Goal: Task Accomplishment & Management: Use online tool/utility

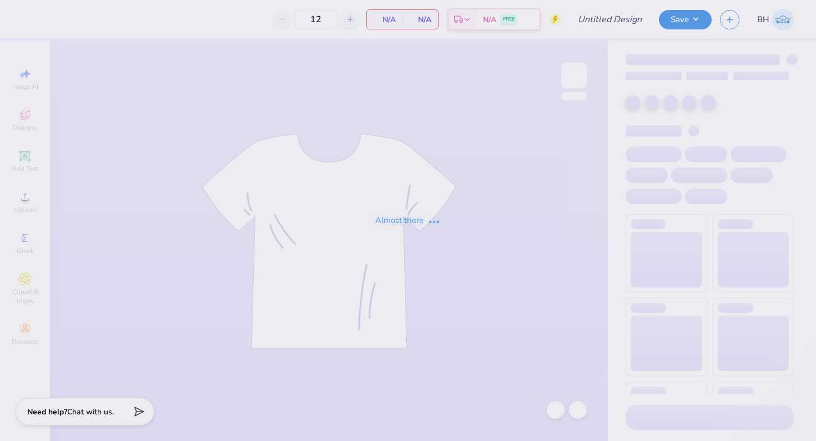
type input "BOTD Hoodie"
type input "50"
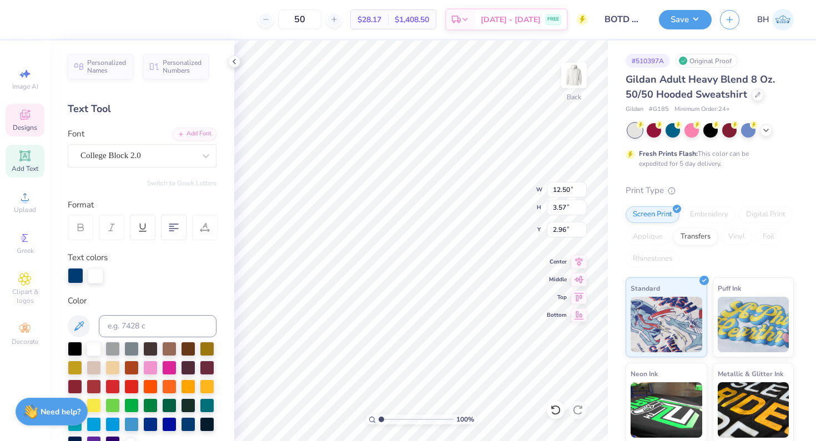
type textarea "o"
type textarea "[GEOGRAPHIC_DATA]"
type textarea "Pioneer high"
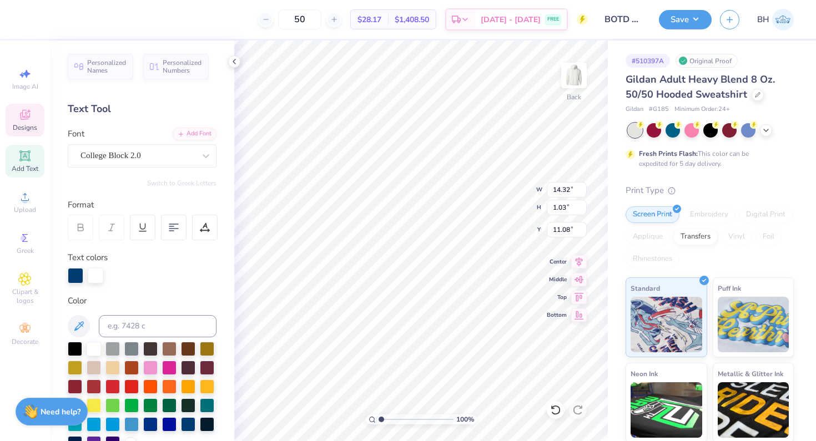
scroll to position [0, 6]
type textarea "P"
type textarea "football"
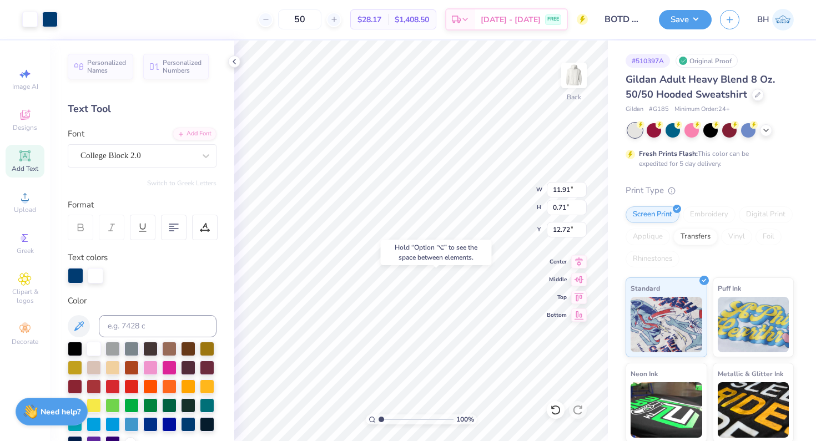
type input "12.72"
click at [399, 267] on div "Hold “Option ⌥” to see the space between elements." at bounding box center [437, 253] width 118 height 32
type input "4.83"
type input "1.03"
type input "11.08"
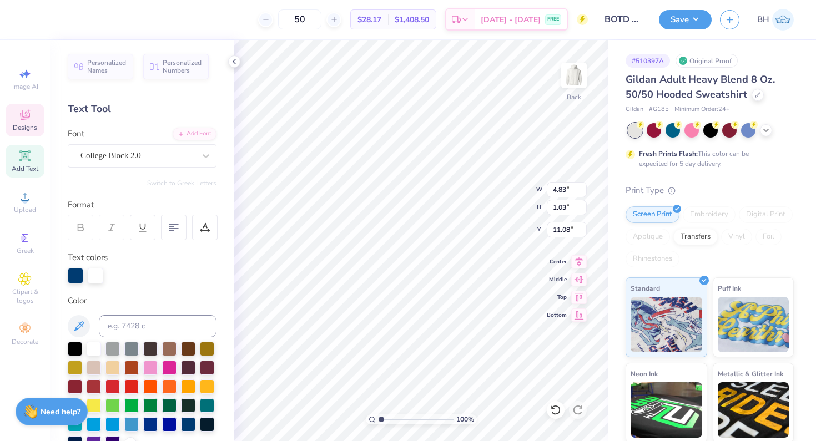
type input "8.32"
type input "1.77"
type input "10.95"
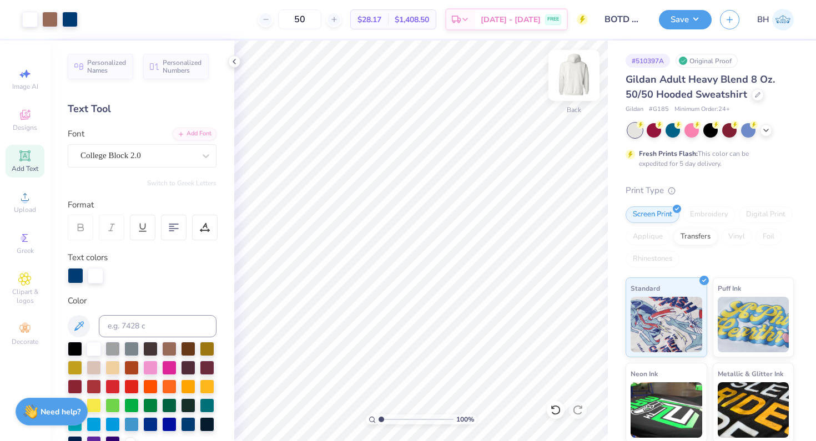
click at [575, 78] on img at bounding box center [574, 75] width 44 height 44
click at [34, 111] on div "Designs" at bounding box center [25, 120] width 39 height 33
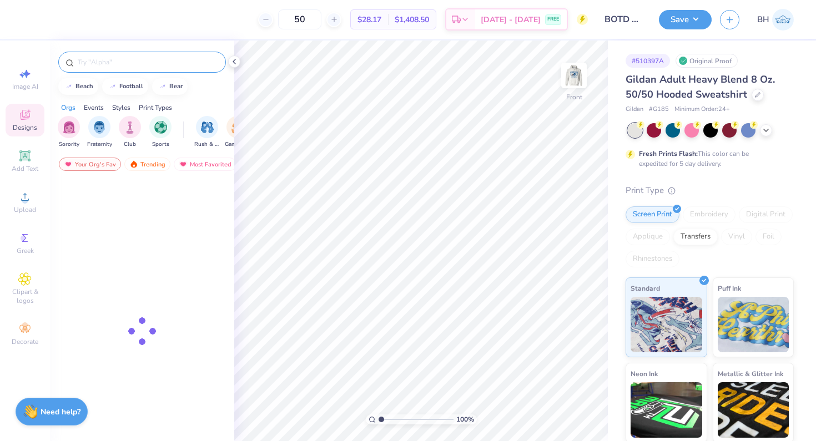
click at [123, 61] on input "text" at bounding box center [148, 62] width 142 height 11
type input "schedule"
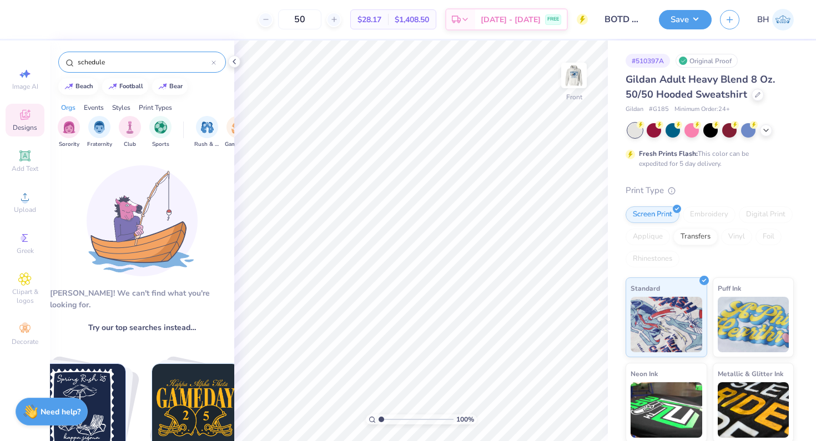
scroll to position [7, 0]
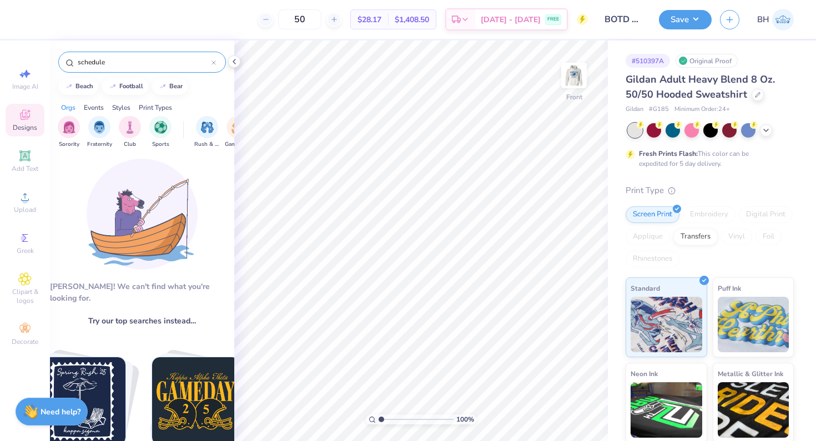
click at [214, 63] on icon at bounding box center [213, 62] width 3 height 3
type input "list"
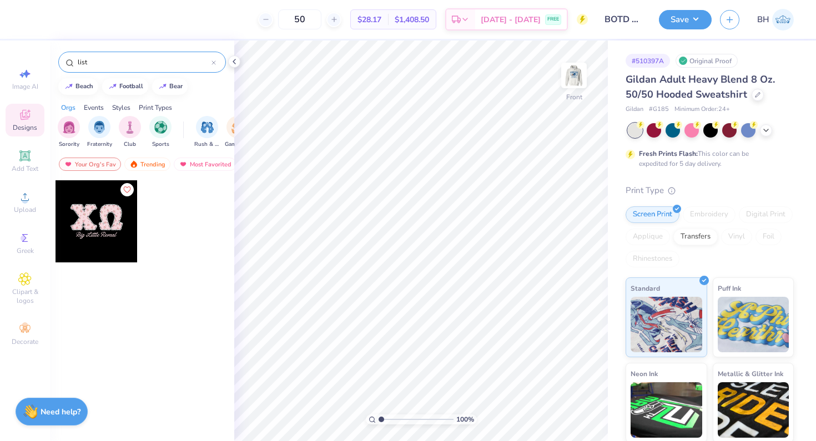
click at [210, 65] on input "list" at bounding box center [144, 62] width 135 height 11
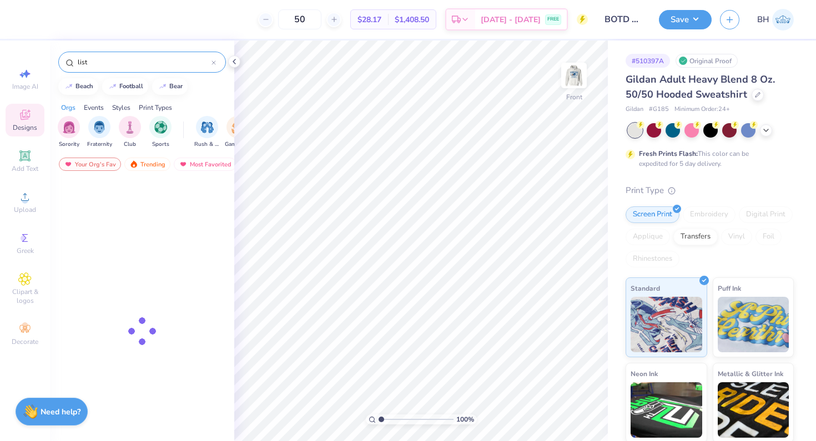
click at [212, 65] on div at bounding box center [214, 62] width 4 height 10
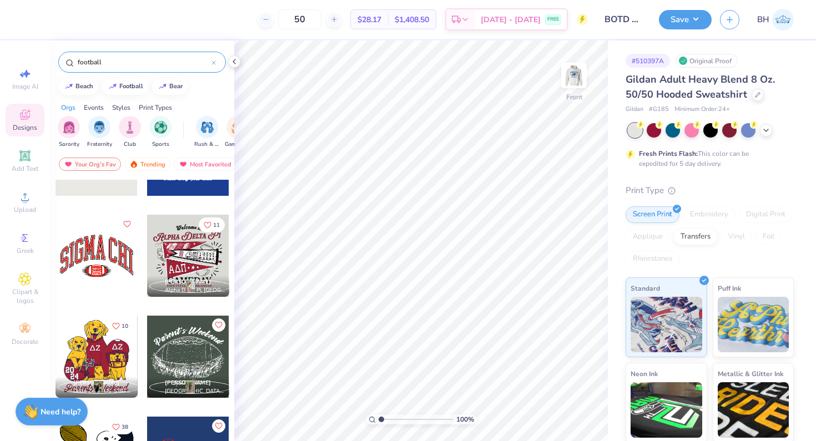
scroll to position [372, 0]
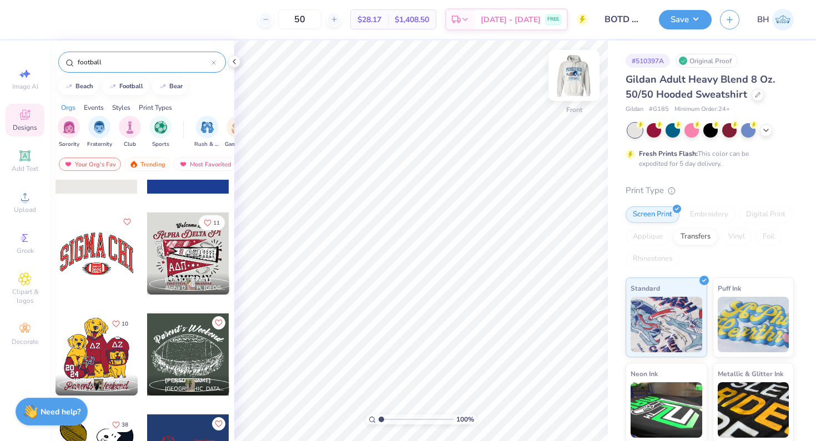
type input "football"
click at [582, 83] on img at bounding box center [574, 75] width 44 height 44
click at [582, 83] on img at bounding box center [574, 75] width 22 height 22
click at [583, 71] on img at bounding box center [574, 75] width 44 height 44
click at [571, 91] on div "Back" at bounding box center [574, 82] width 26 height 39
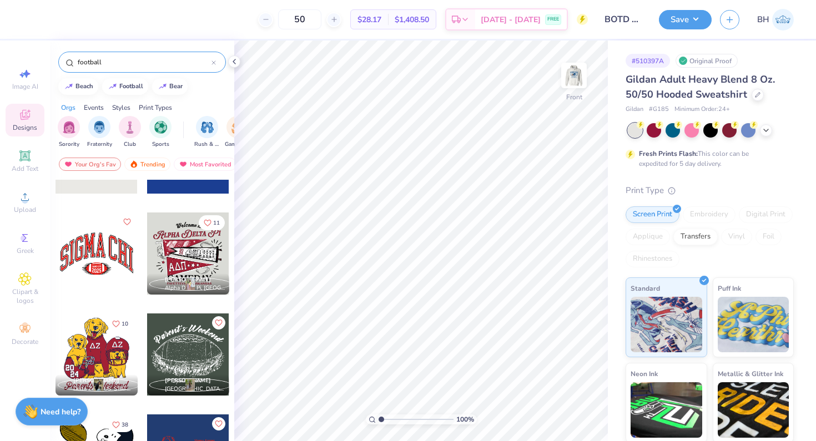
click at [571, 87] on img at bounding box center [574, 75] width 22 height 22
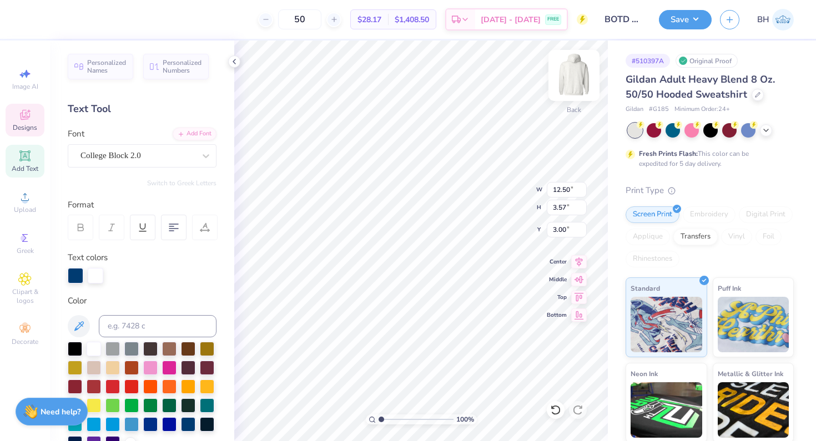
click at [566, 73] on img at bounding box center [574, 75] width 44 height 44
type input "6.00"
type textarea "pioneer high school"
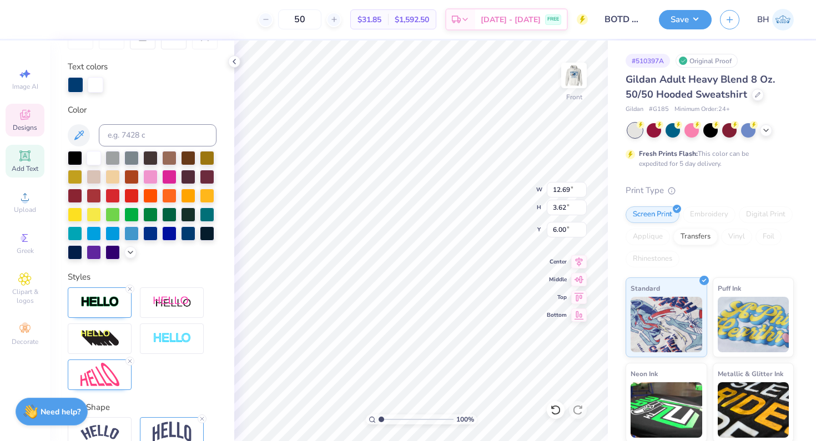
scroll to position [247, 0]
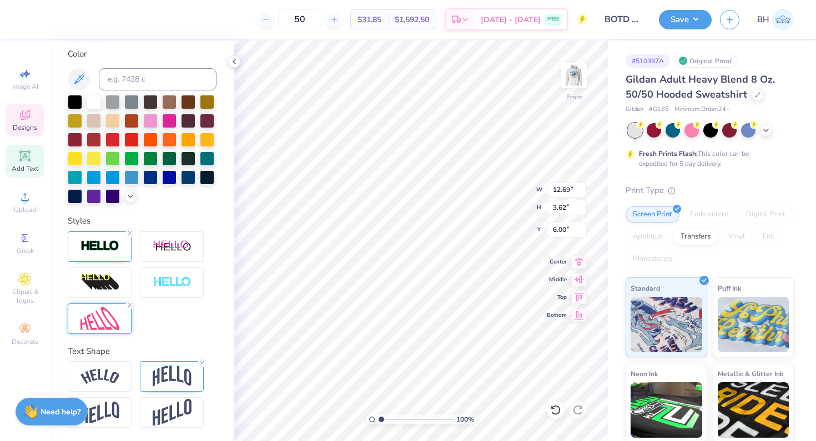
click at [129, 307] on icon at bounding box center [130, 305] width 7 height 7
type input "15.67"
type input "2.17"
type input "6.72"
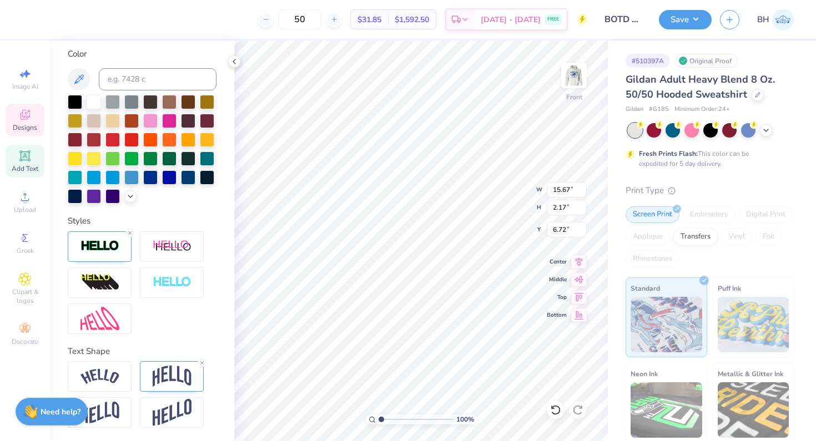
click at [203, 361] on icon at bounding box center [202, 363] width 7 height 7
type input "1.56"
type input "7.03"
click at [131, 236] on icon at bounding box center [130, 233] width 7 height 7
type input "15.62"
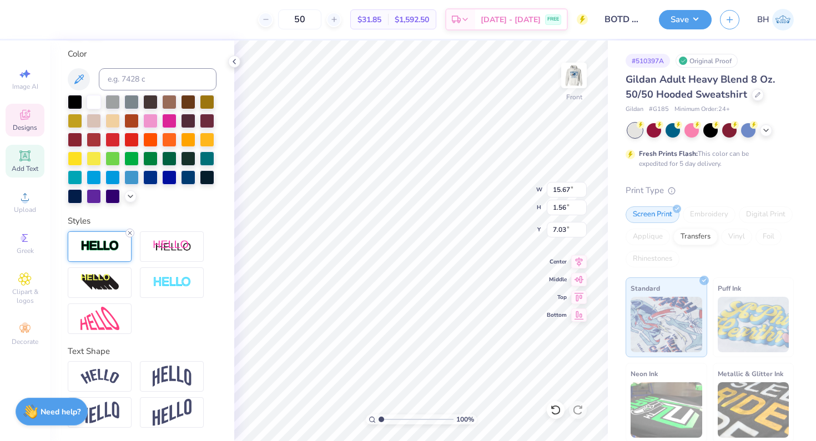
type input "1.52"
type input "7.05"
type input "15.67"
type input "1.56"
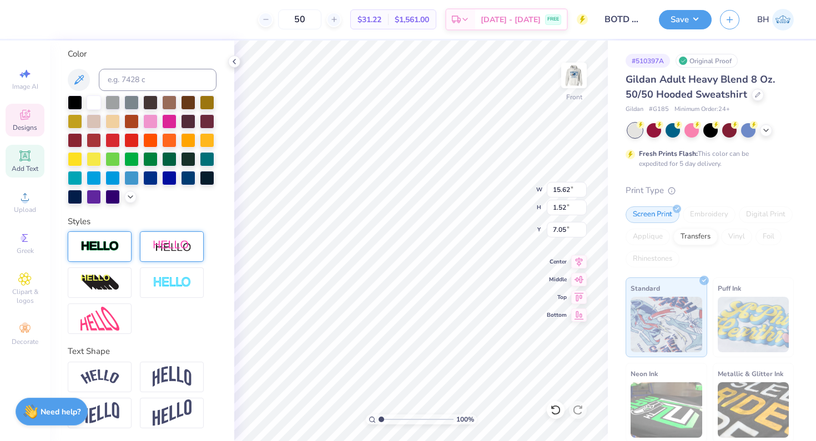
type input "7.03"
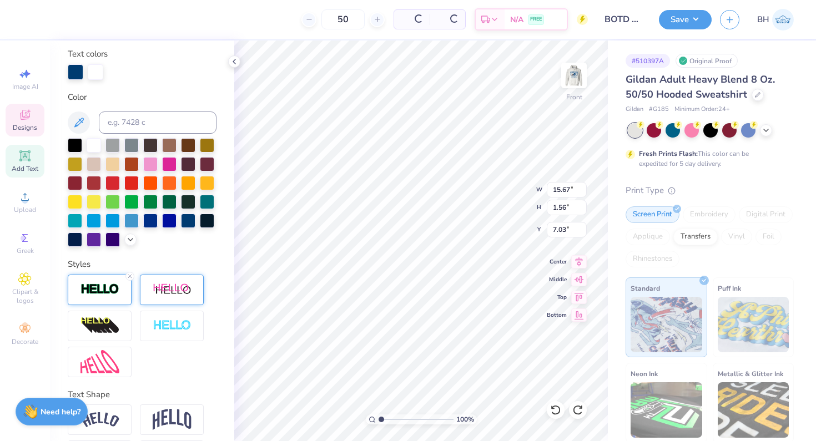
scroll to position [247, 0]
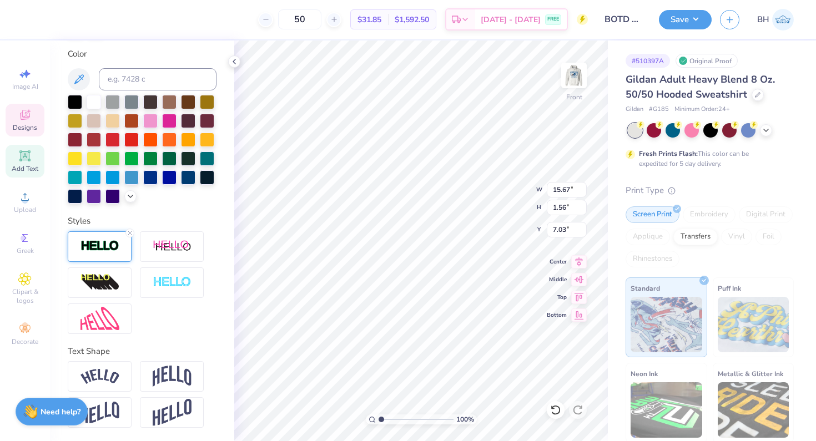
type input "11.72"
type input "1.17"
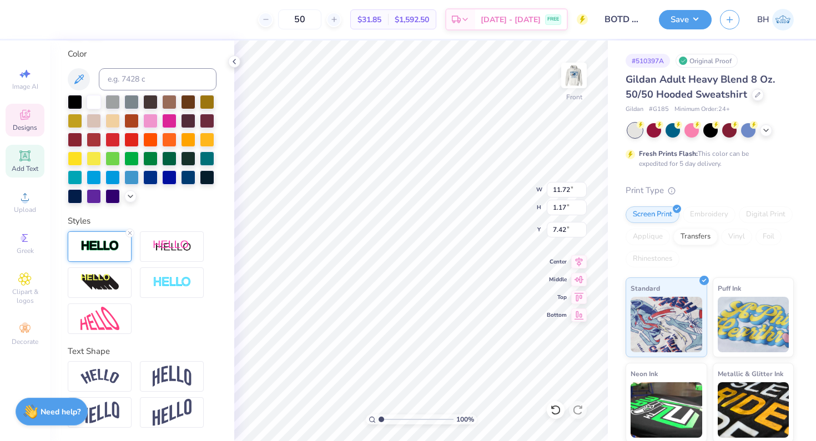
type input "6.00"
click at [27, 155] on icon at bounding box center [25, 156] width 8 height 8
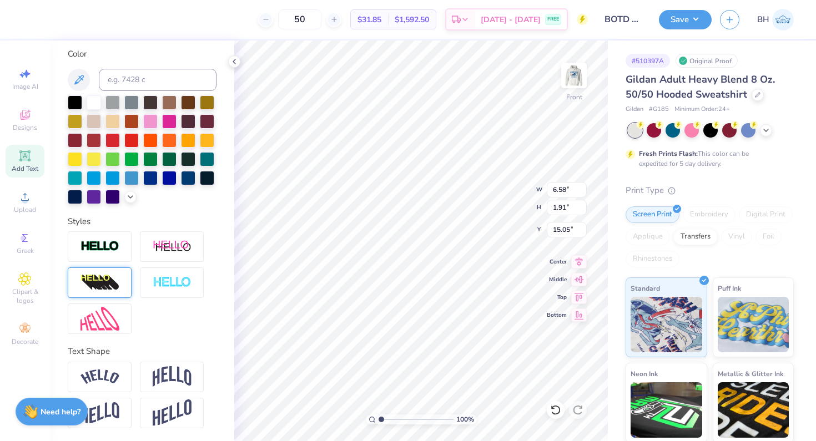
type textarea "Football Schedule"
click at [130, 295] on div at bounding box center [100, 283] width 64 height 31
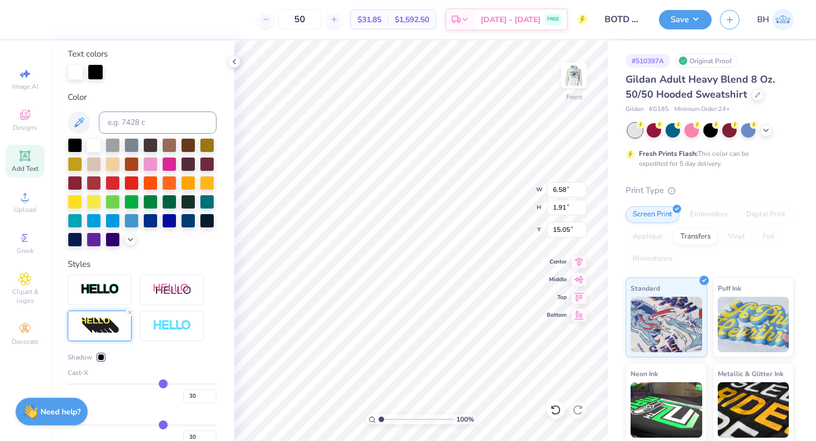
scroll to position [247, 0]
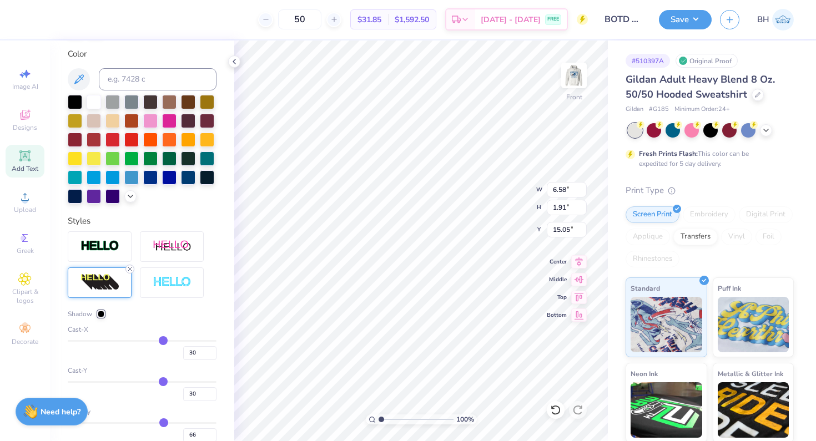
click at [133, 266] on div at bounding box center [129, 269] width 9 height 9
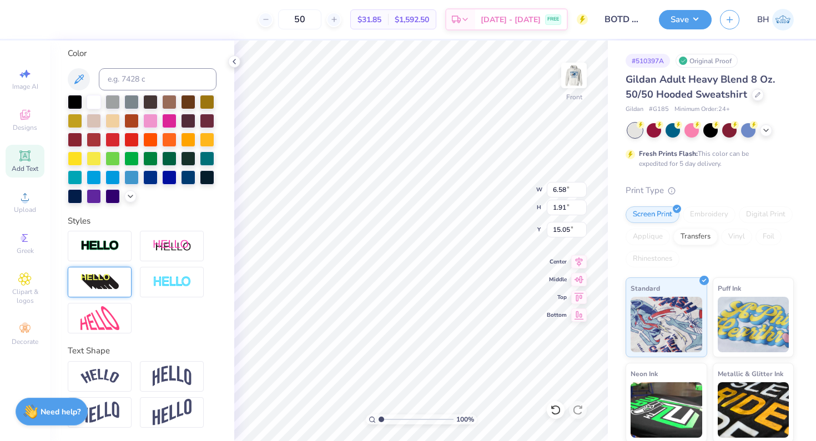
scroll to position [204, 0]
type input "12.41"
type input "1.12"
type input "7.82"
type input "10.19"
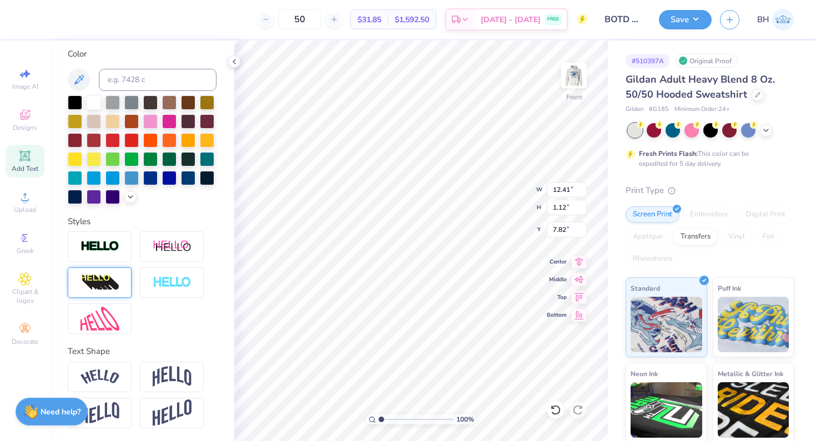
type input "0.92"
type input "7.53"
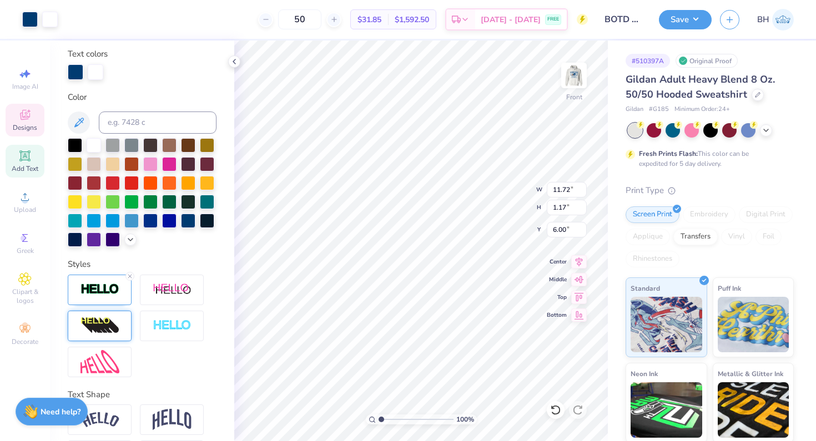
scroll to position [247, 0]
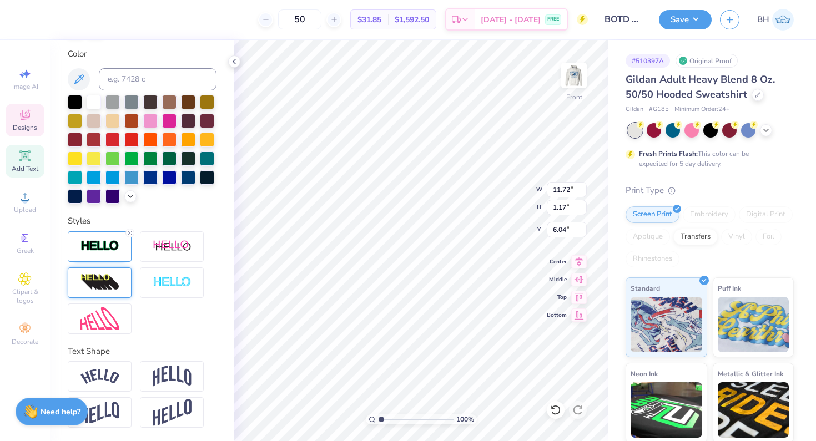
type input "7.45"
type textarea "Football schedule"
type input "10.64"
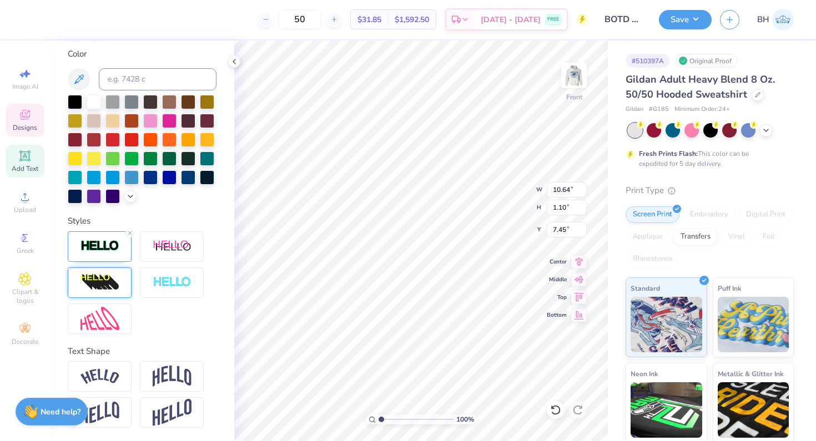
type input "1.10"
type input "9.03"
type input "0.93"
type input "7.57"
click at [569, 76] on img at bounding box center [574, 75] width 44 height 44
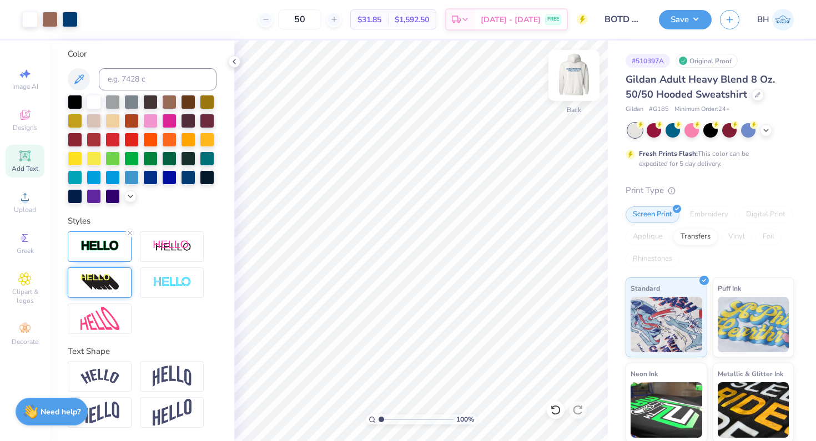
click at [574, 76] on img at bounding box center [574, 75] width 44 height 44
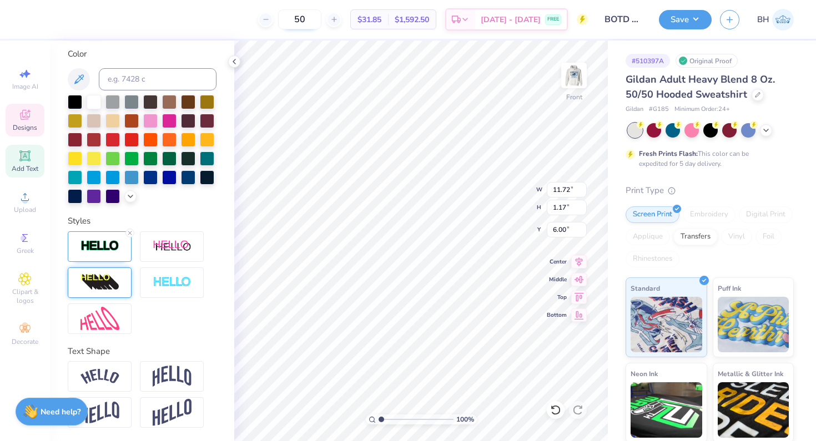
type input "7.23"
type input "0.72"
type input "6.41"
type input "11.61"
type input "1.20"
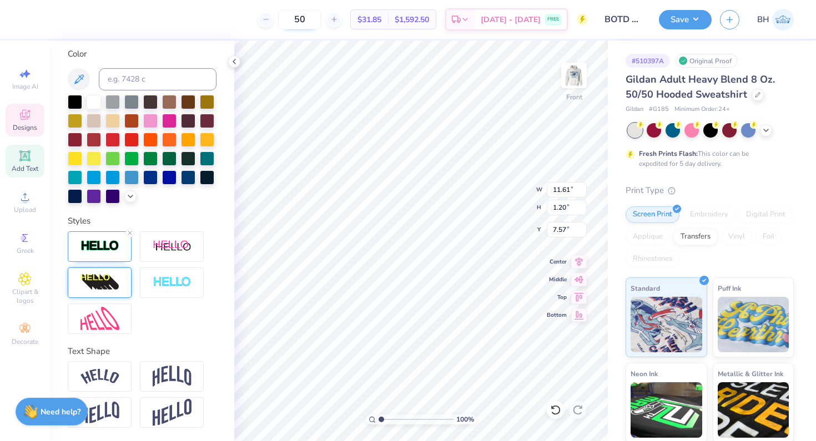
type input "7.43"
click at [30, 128] on span "Designs" at bounding box center [25, 127] width 24 height 9
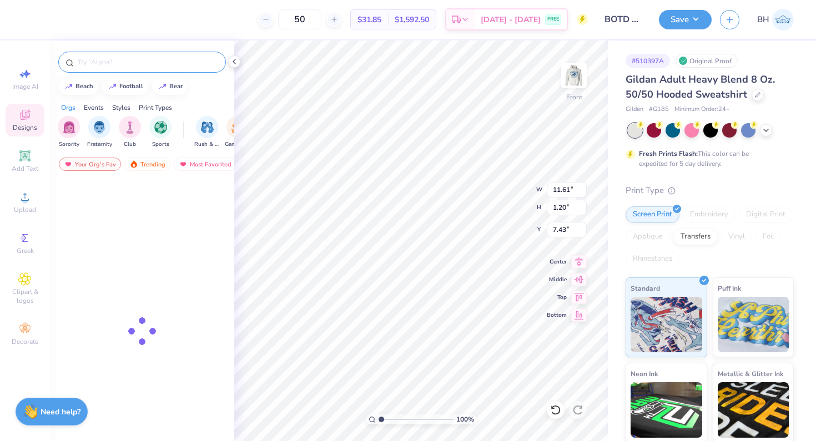
click at [132, 68] on div at bounding box center [142, 62] width 168 height 21
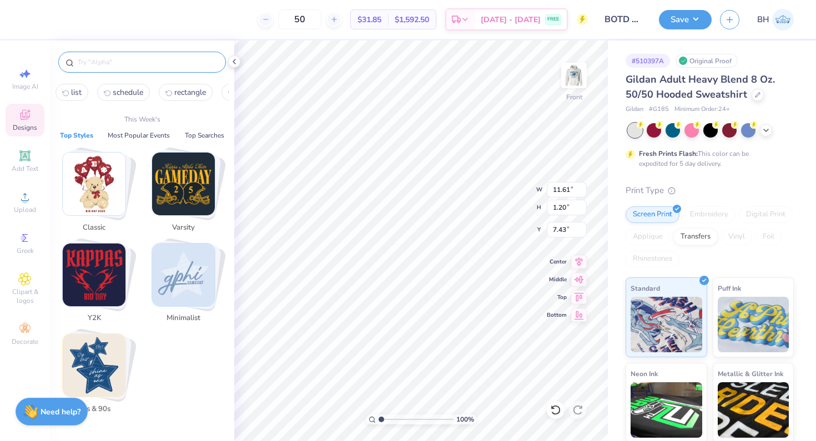
click at [121, 62] on input "text" at bounding box center [148, 62] width 142 height 11
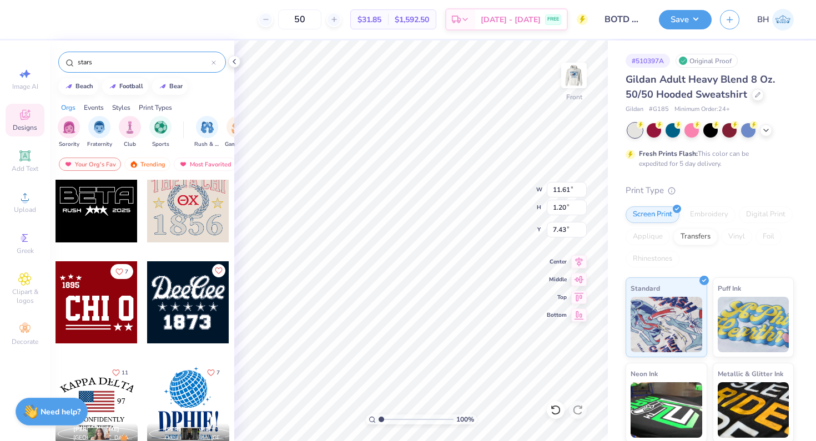
scroll to position [225, 0]
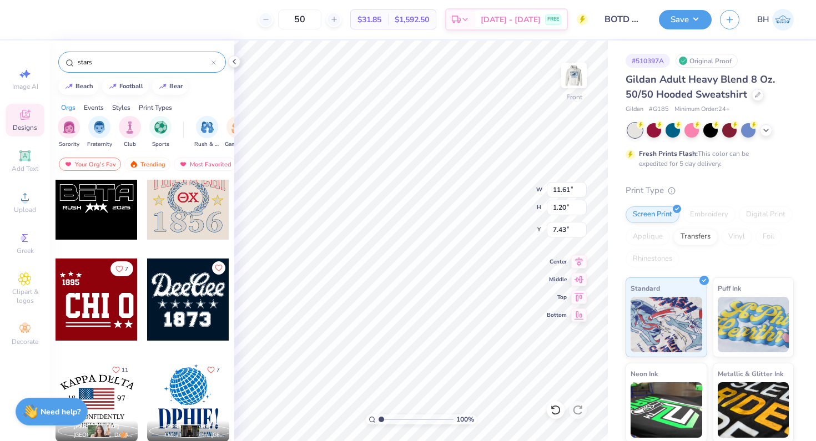
type input "stars"
click at [163, 309] on div at bounding box center [188, 300] width 82 height 82
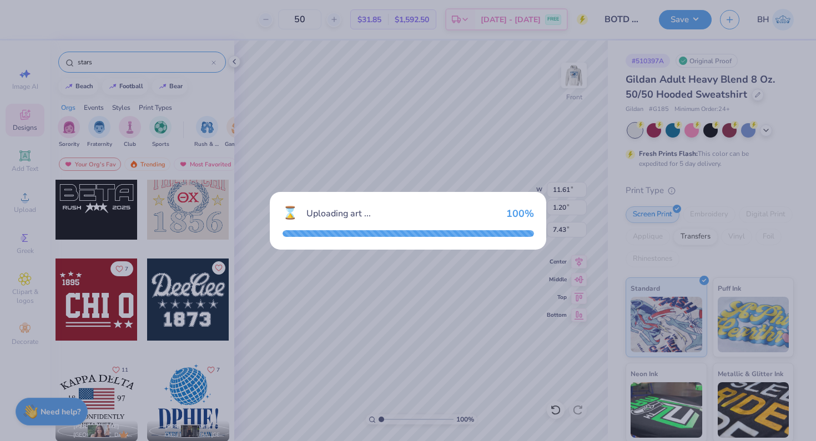
type input "6.19"
type input "4.54"
type input "13.73"
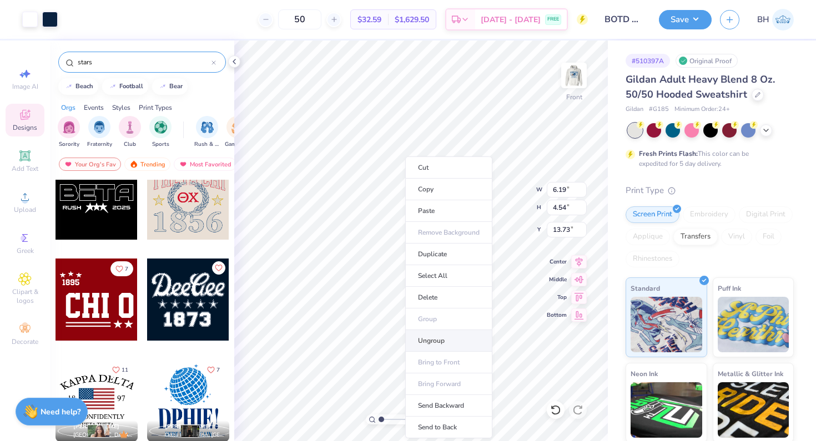
click at [441, 339] on li "Ungroup" at bounding box center [448, 341] width 87 height 22
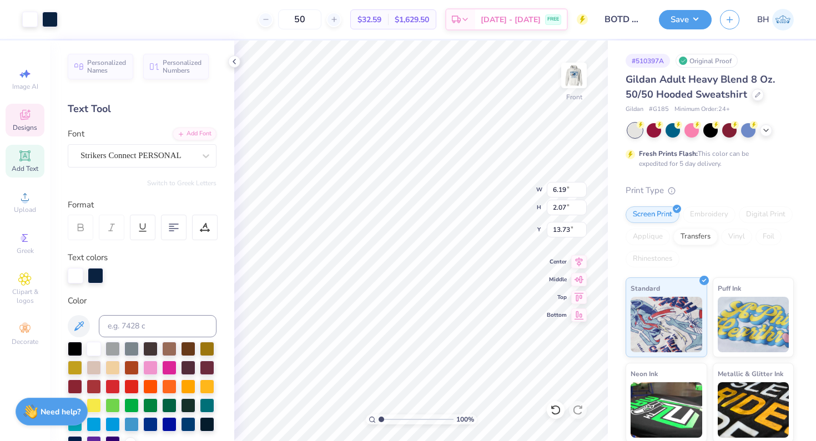
type input "13.93"
type input "8.99"
type input "5.09"
type input "0.78"
type input "8.94"
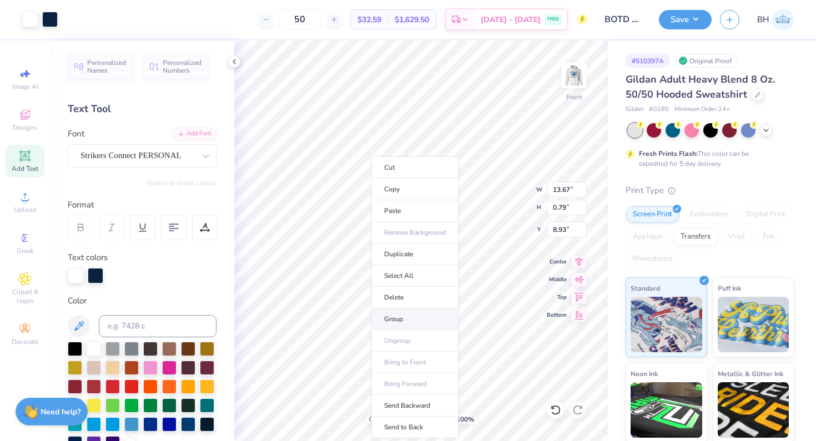
click at [396, 317] on li "Group" at bounding box center [414, 320] width 87 height 22
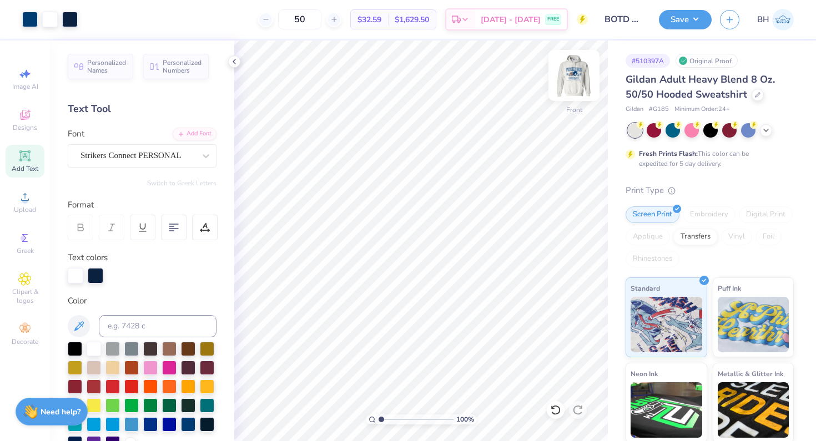
click at [572, 79] on img at bounding box center [574, 75] width 44 height 44
click at [29, 201] on icon at bounding box center [24, 196] width 13 height 13
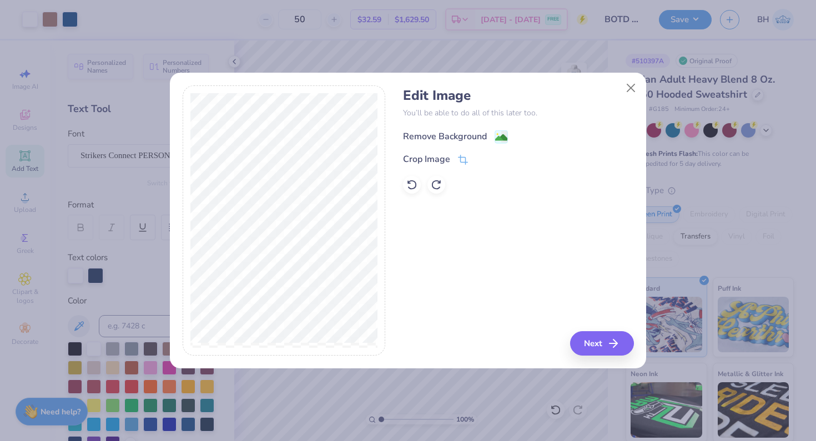
click at [453, 137] on div "Remove Background" at bounding box center [445, 136] width 84 height 13
click at [590, 352] on button "Next" at bounding box center [604, 344] width 64 height 24
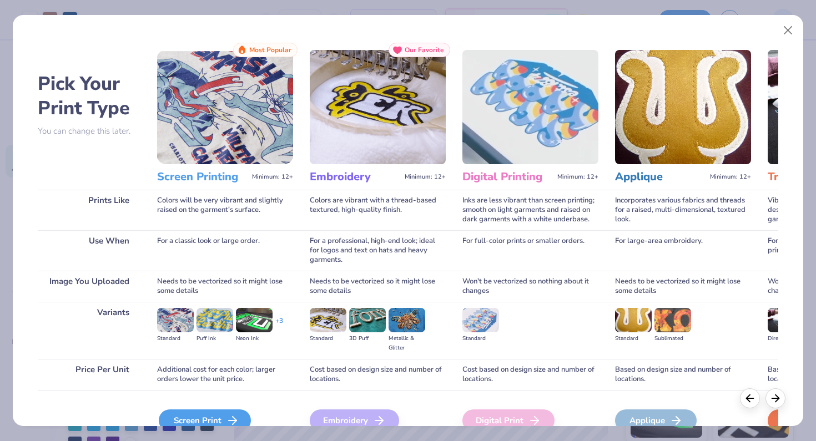
click at [225, 418] on div "Screen Print" at bounding box center [205, 421] width 92 height 22
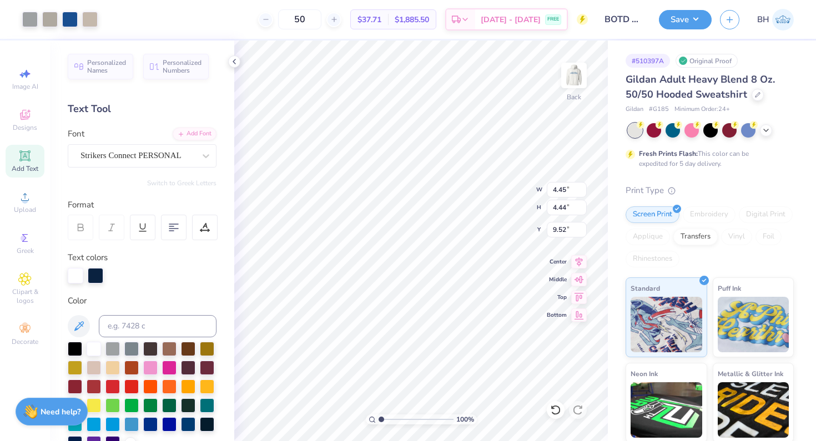
type input "4.45"
type input "4.44"
type input "9.52"
type input "7.25"
click at [72, 18] on div at bounding box center [70, 19] width 16 height 16
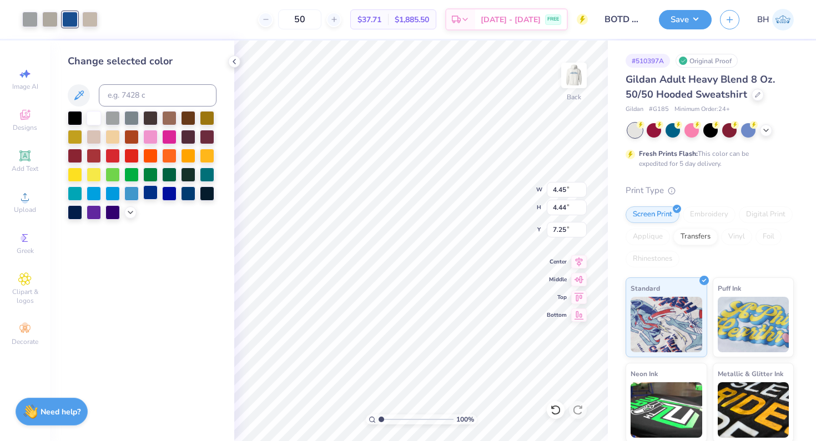
click at [150, 193] on div at bounding box center [150, 192] width 14 height 14
click at [130, 213] on icon at bounding box center [130, 211] width 9 height 9
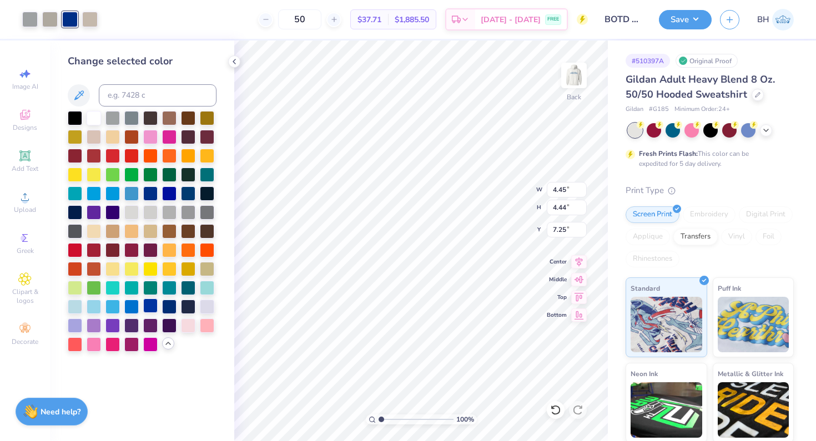
click at [148, 305] on div at bounding box center [150, 306] width 14 height 14
click at [169, 312] on div at bounding box center [169, 306] width 14 height 14
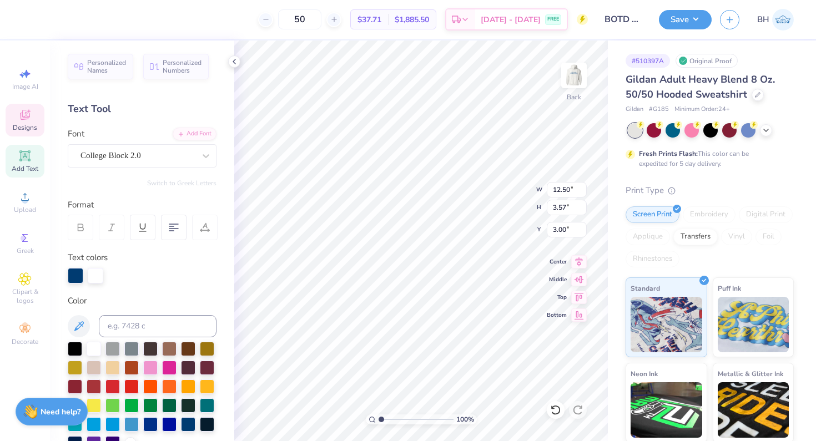
type input "4.45"
type input "4.44"
type input "7.25"
click at [71, 19] on div at bounding box center [70, 19] width 16 height 16
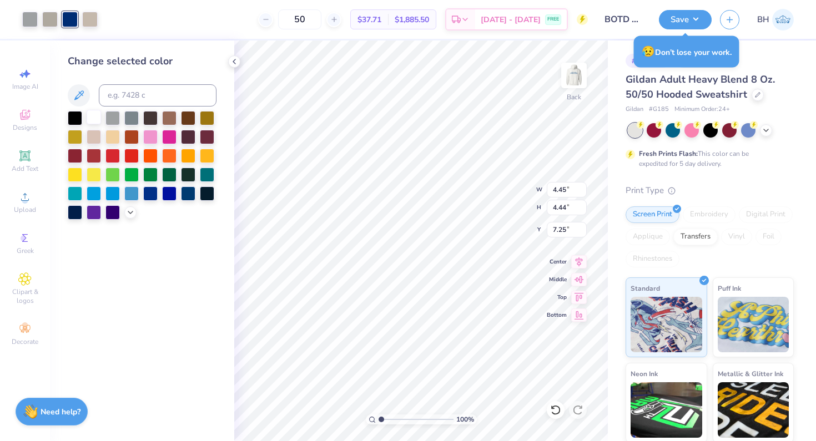
click at [93, 115] on div at bounding box center [94, 117] width 14 height 14
click at [50, 23] on div at bounding box center [50, 19] width 16 height 16
click at [94, 117] on div at bounding box center [94, 117] width 14 height 14
click at [73, 20] on div at bounding box center [70, 19] width 16 height 16
click at [95, 116] on div at bounding box center [94, 118] width 14 height 14
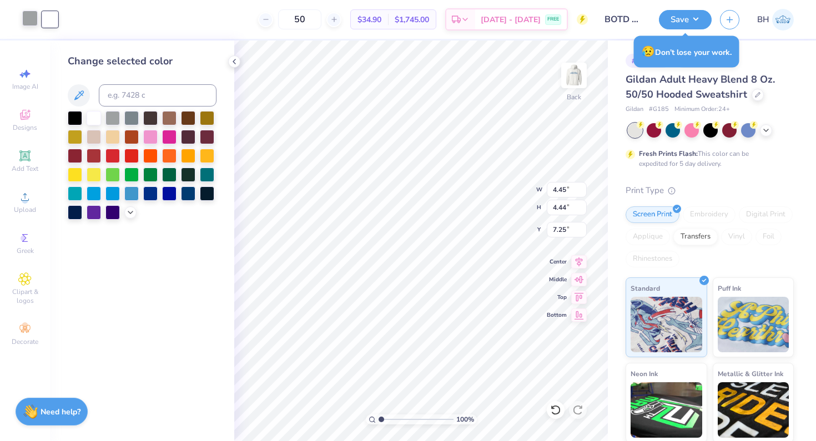
click at [36, 19] on div at bounding box center [30, 19] width 16 height 16
click at [171, 119] on div at bounding box center [169, 117] width 14 height 14
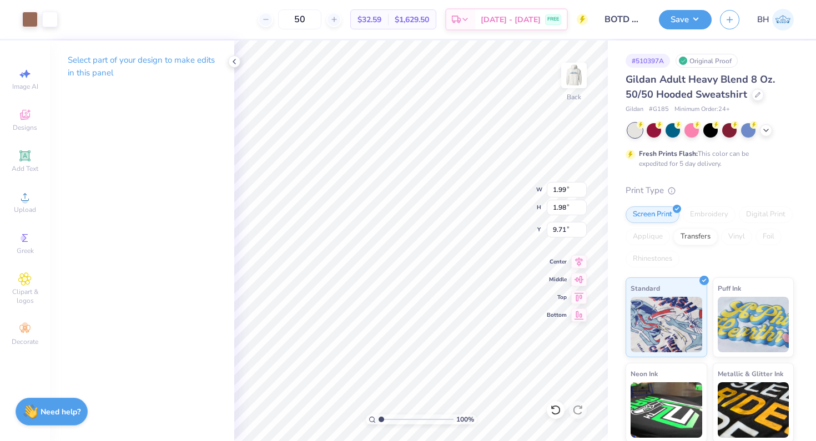
type input "1.99"
type input "1.98"
type input "6.26"
drag, startPoint x: 380, startPoint y: 418, endPoint x: 415, endPoint y: 418, distance: 34.4
type input "5.56"
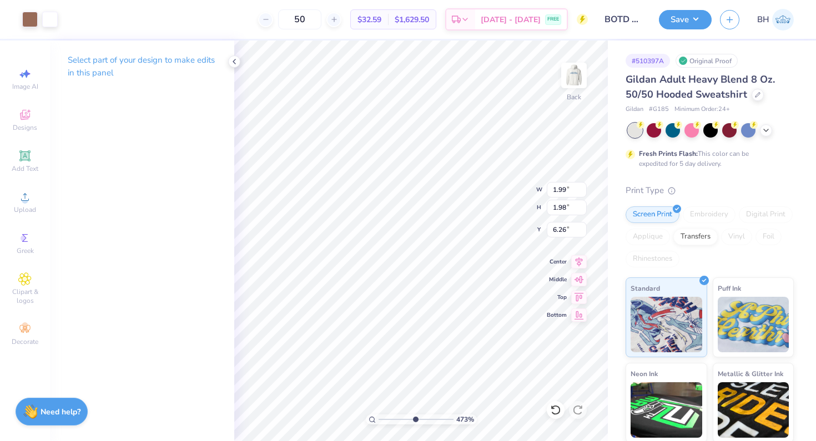
click at [415, 418] on input "range" at bounding box center [416, 420] width 75 height 10
type input "1.97"
type input "2.10"
type input "6.14"
type input "1.52"
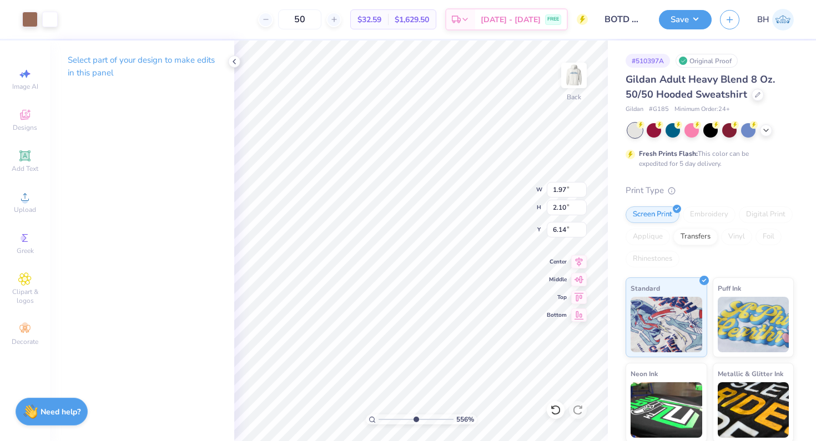
type input "1.61"
type input "6.57"
type input "1.15"
type input "1.22"
type input "6.74"
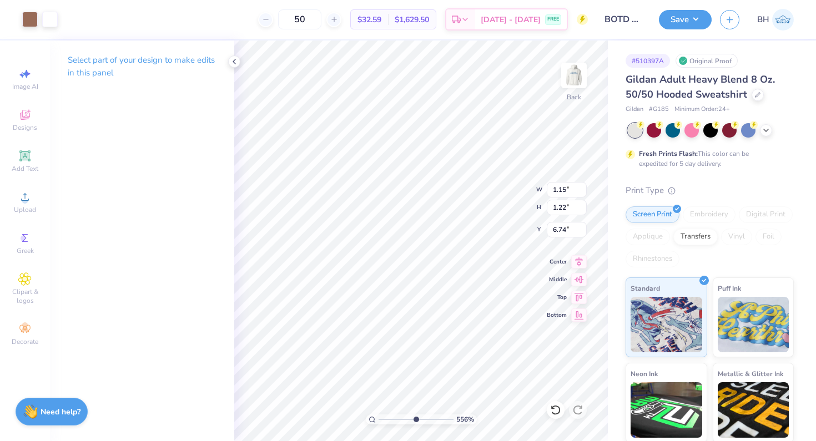
type input "12.50"
type input "3.57"
type input "3.00"
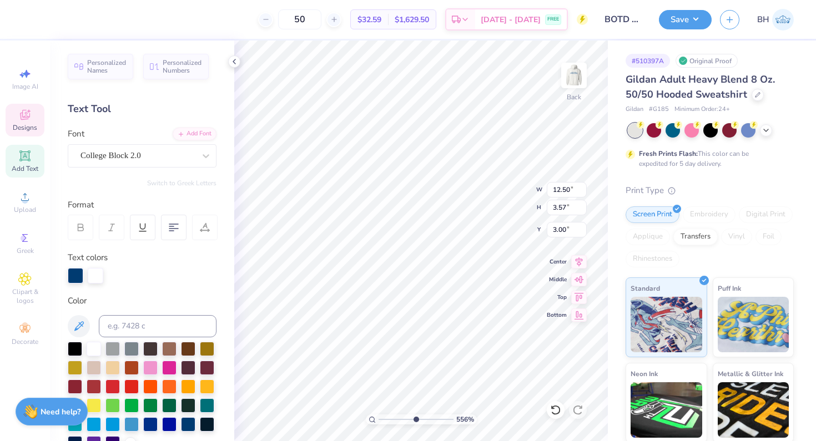
type input "1.15"
type input "1.22"
type input "6.74"
click at [33, 20] on div at bounding box center [30, 19] width 16 height 16
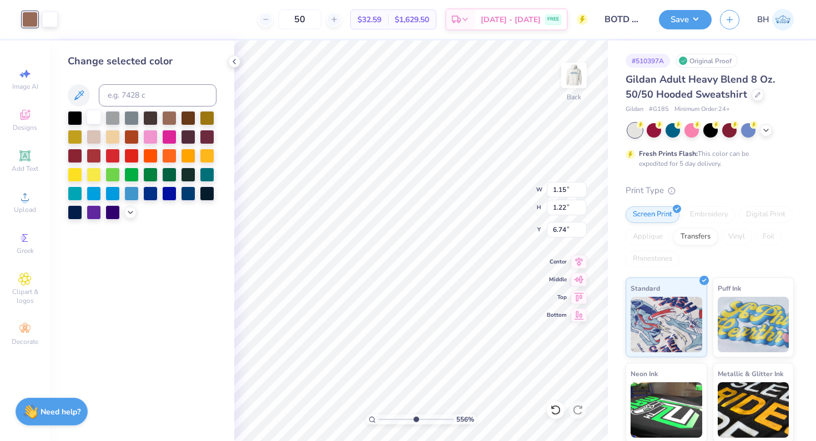
click at [95, 116] on div at bounding box center [94, 117] width 14 height 14
type input "3.71"
type input "2.95"
type input "6.88"
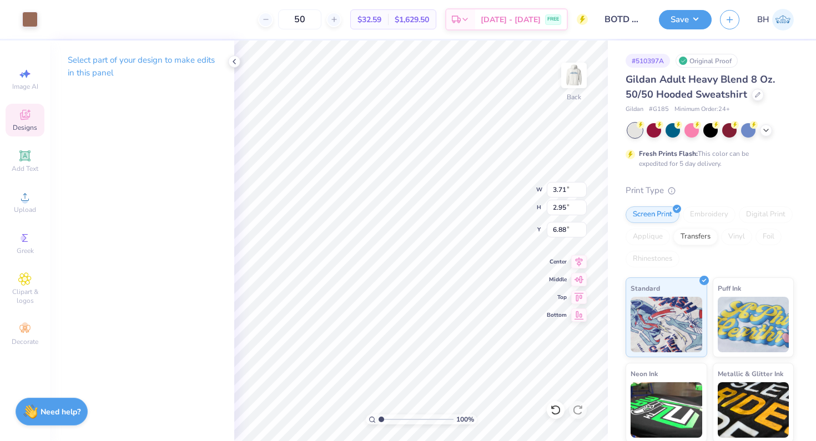
drag, startPoint x: 413, startPoint y: 421, endPoint x: 362, endPoint y: 418, distance: 51.2
type input "1"
click at [379, 418] on input "range" at bounding box center [416, 420] width 75 height 10
type input "1.16"
type input "1.17"
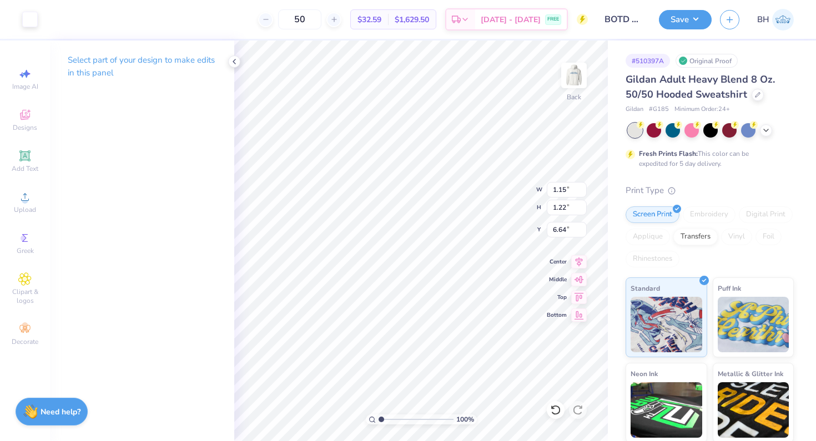
type input "6.70"
click at [576, 78] on img at bounding box center [574, 75] width 44 height 44
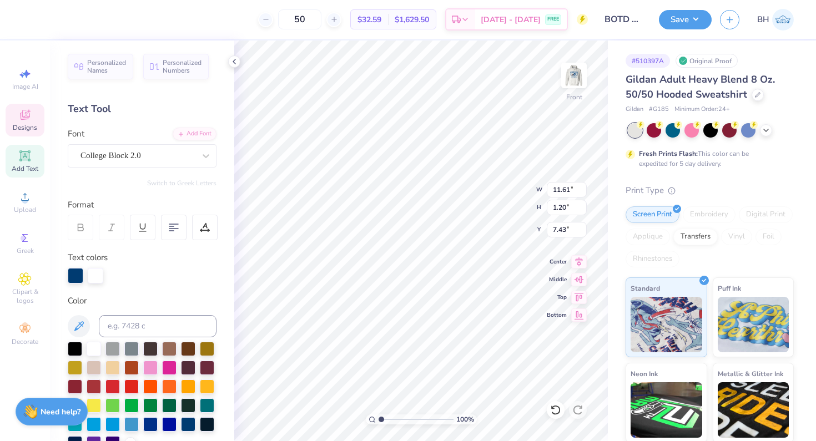
type input "7.23"
type input "0.72"
type input "12.79"
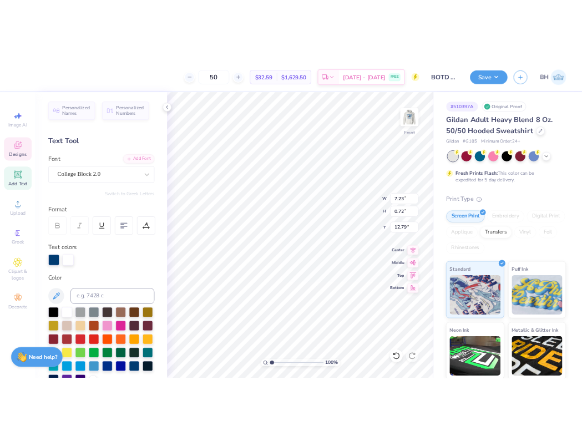
scroll to position [0, 4]
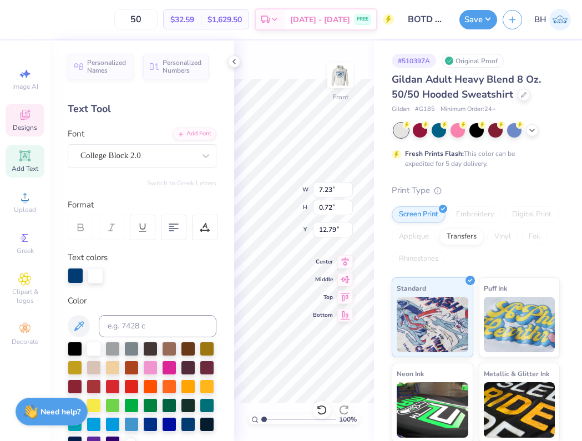
click at [95, 278] on div at bounding box center [96, 276] width 16 height 16
click at [83, 275] on div at bounding box center [76, 276] width 16 height 16
click at [72, 275] on div at bounding box center [76, 276] width 16 height 16
click at [74, 275] on div at bounding box center [76, 275] width 16 height 16
click at [135, 328] on input at bounding box center [158, 326] width 118 height 22
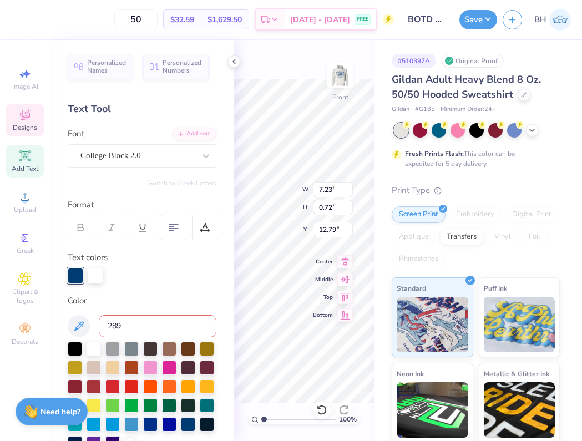
type input "289"
click at [99, 273] on div at bounding box center [96, 275] width 16 height 16
click at [112, 322] on input at bounding box center [158, 326] width 118 height 22
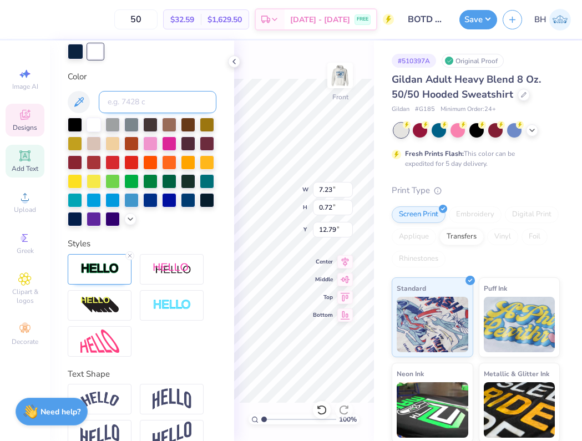
scroll to position [247, 0]
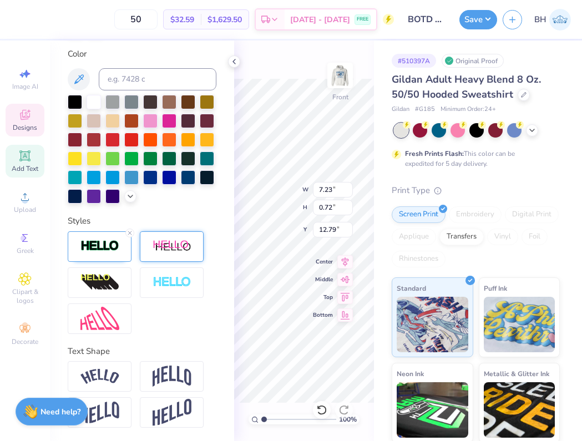
drag, startPoint x: 132, startPoint y: 234, endPoint x: 165, endPoint y: 243, distance: 35.0
click at [132, 234] on icon at bounding box center [130, 233] width 7 height 7
type input "7.21"
type input "0.70"
type input "12.80"
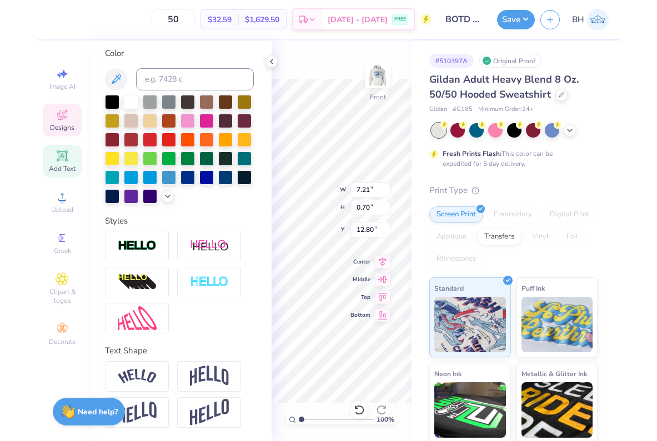
scroll to position [204, 0]
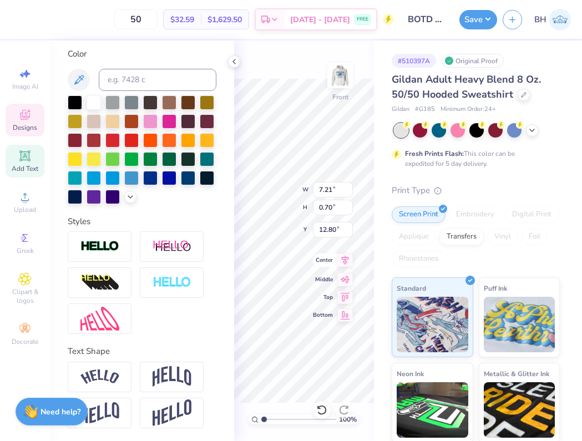
type input "4.55"
type input "0.44"
type input "13.06"
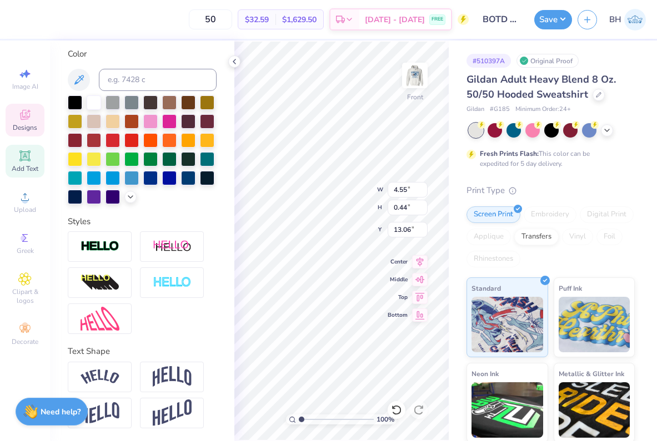
scroll to position [0, 0]
type textarea "p"
type textarea "8/29"
type input "1.63"
type input "0.82"
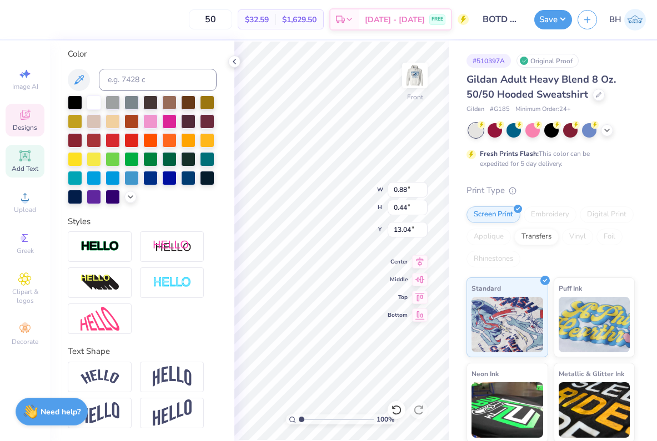
type input "12.67"
type input "2.06"
type input "1.04"
type input "12.45"
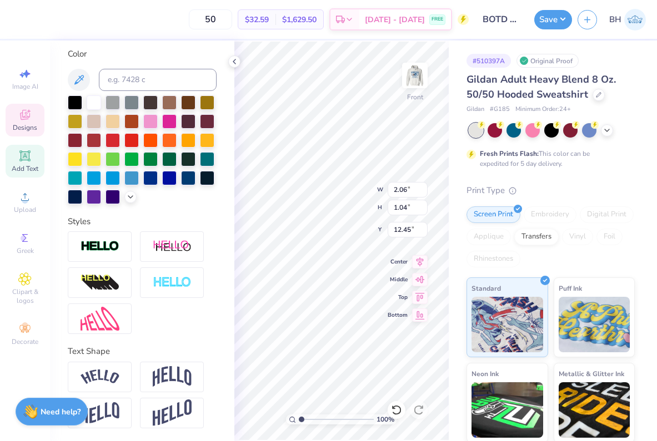
type textarea "8/29 9/5 9/11 9/26 10/3 10/10 10/17 10/24 10/30 11/7"
type input "11.28"
type input "1.76"
type input "9.95"
type input "11.03"
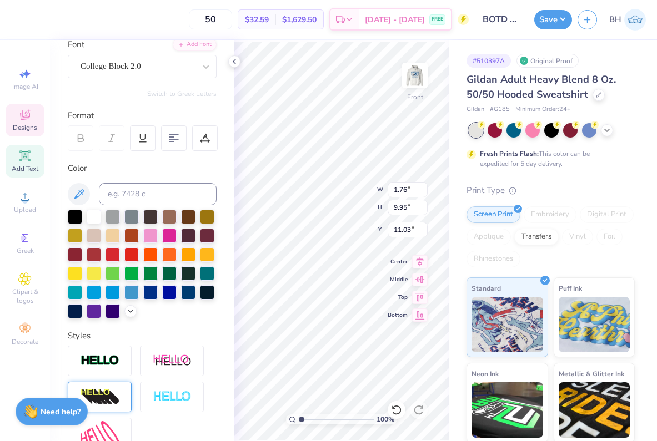
scroll to position [0, 0]
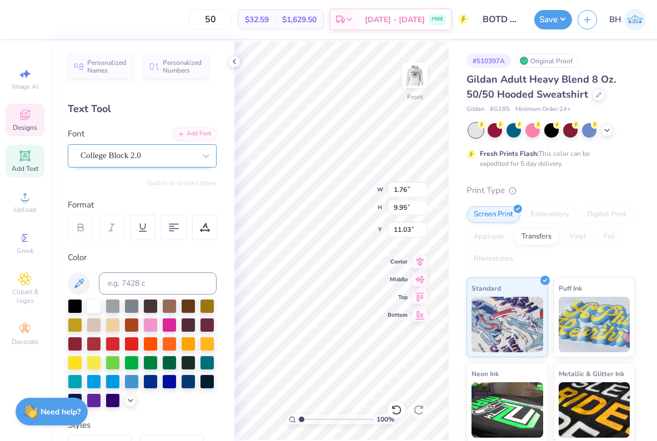
click at [124, 156] on div "College Block 2.0" at bounding box center [137, 155] width 117 height 17
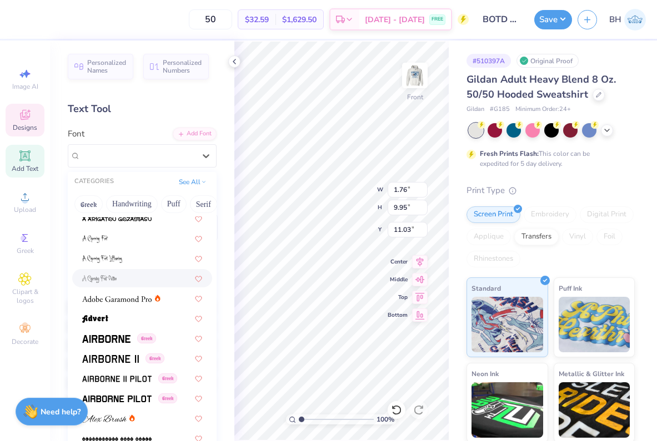
scroll to position [192, 0]
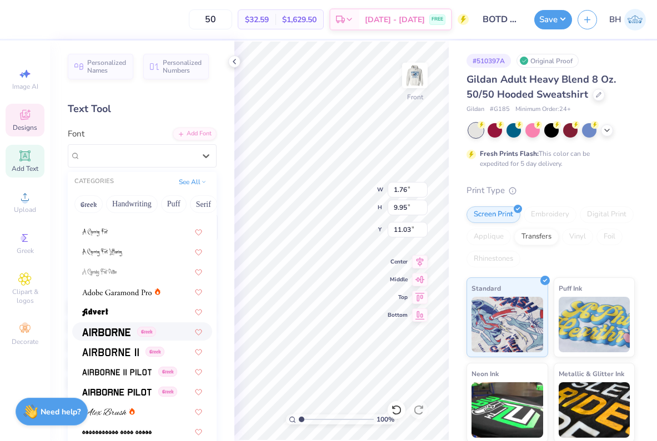
click at [107, 329] on img at bounding box center [106, 333] width 48 height 8
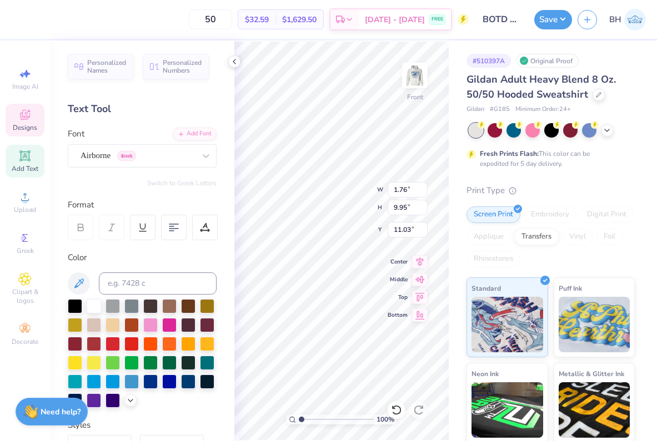
type input "2.32"
type input "9.82"
type input "11.09"
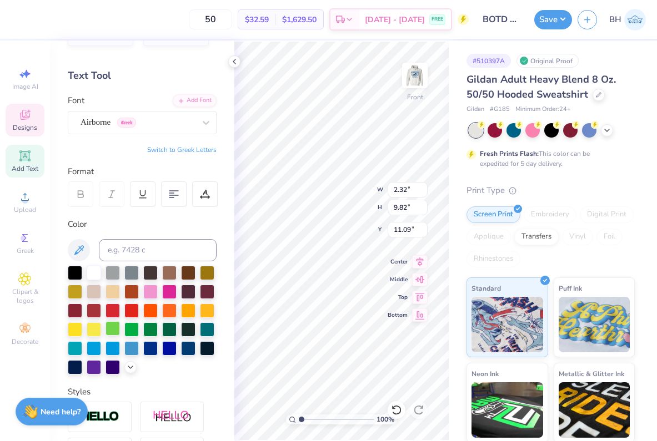
scroll to position [33, 0]
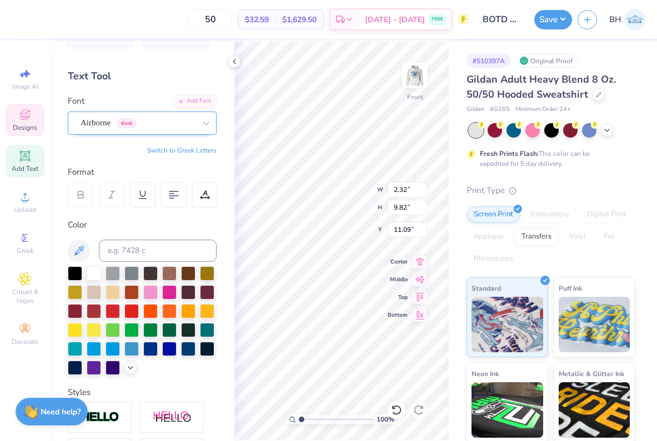
click at [128, 121] on div "Airborne Greek" at bounding box center [137, 122] width 117 height 17
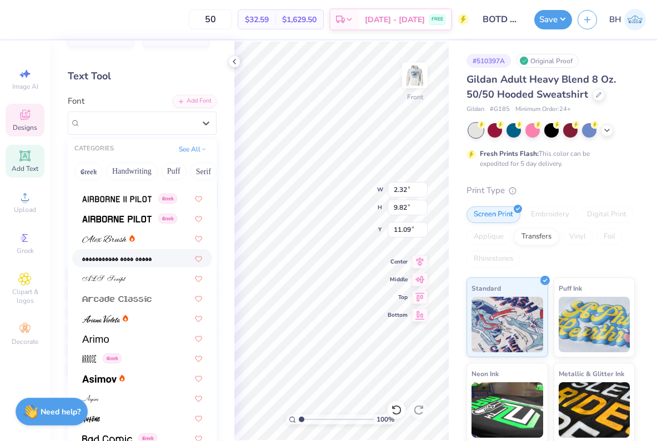
scroll to position [343, 0]
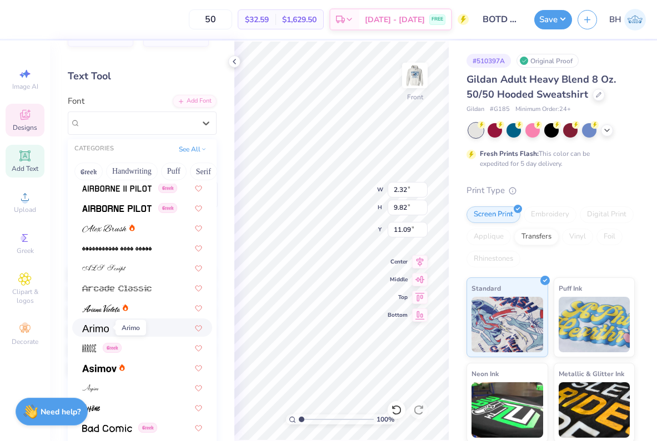
click at [101, 333] on span at bounding box center [95, 328] width 27 height 12
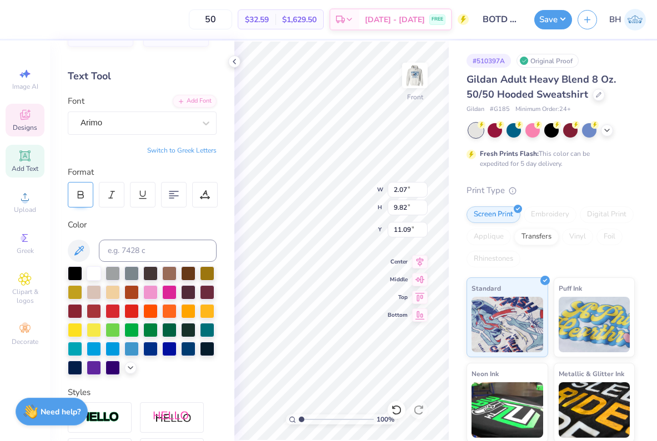
click at [85, 202] on div at bounding box center [81, 195] width 26 height 26
type input "2.10"
type input "9.83"
type input "11.08"
type input "11.39"
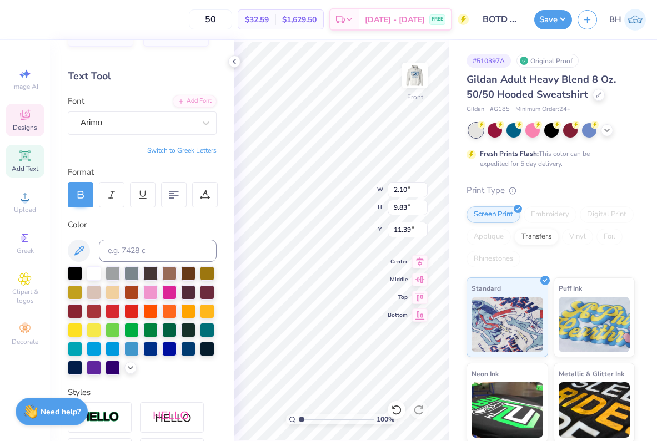
scroll to position [2, 1]
type textarea "vs [PERSON_NAME] vs [PERSON_NAME] vs Santa [PERSON_NAME] 9/26 10/3 10/10 10/17 …"
type input "11.40"
type input "6.42"
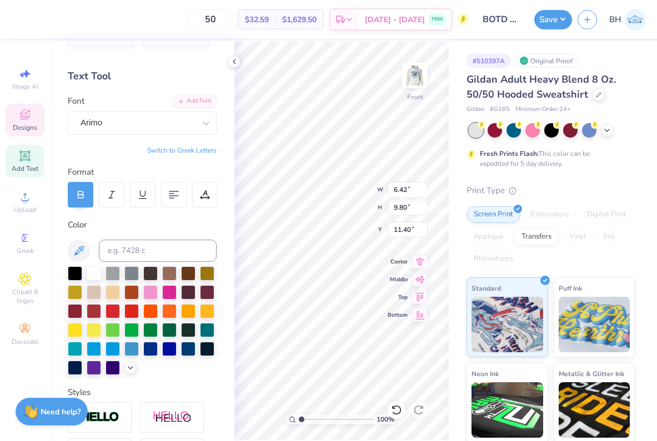
type input "9.80"
type input "11.43"
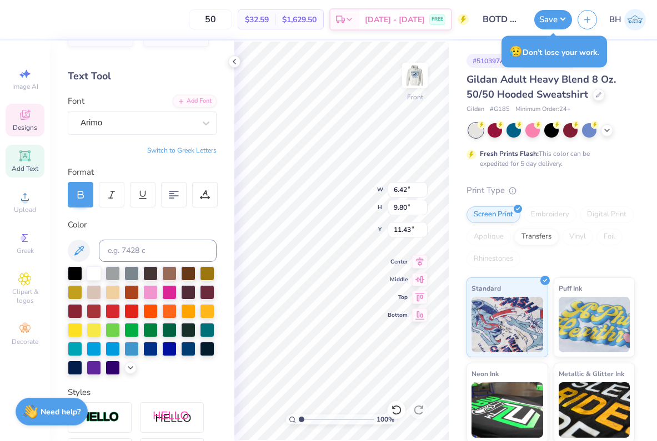
scroll to position [8, 2]
type textarea "vs [PERSON_NAME] vs [PERSON_NAME] vs Santa [PERSON_NAME] vs Live Oak at Westmon…"
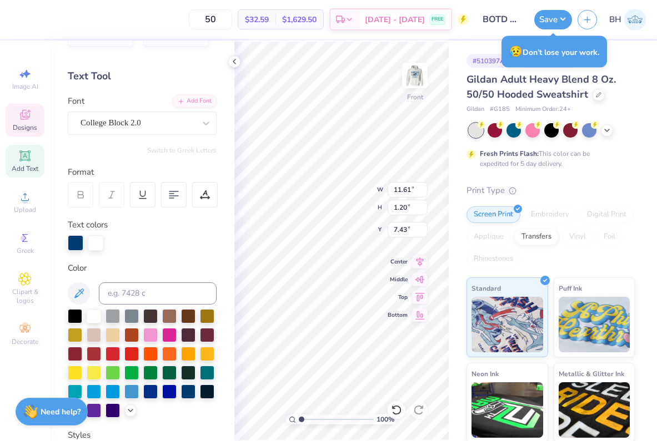
type input "11.61"
type input "1.20"
type input "7.43"
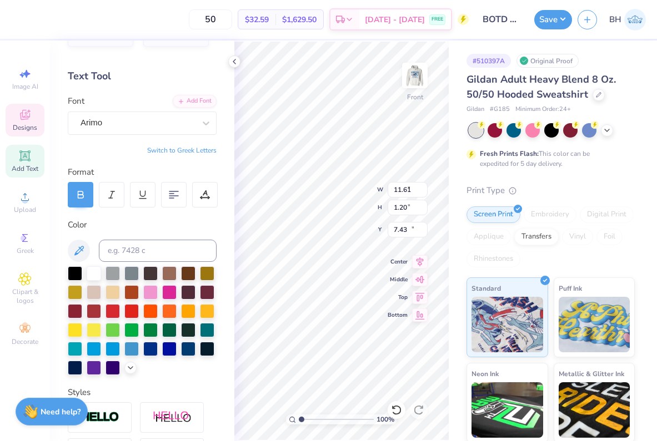
type input "6.87"
type input "9.79"
type input "11.44"
click at [136, 247] on input at bounding box center [158, 251] width 118 height 22
type input "541"
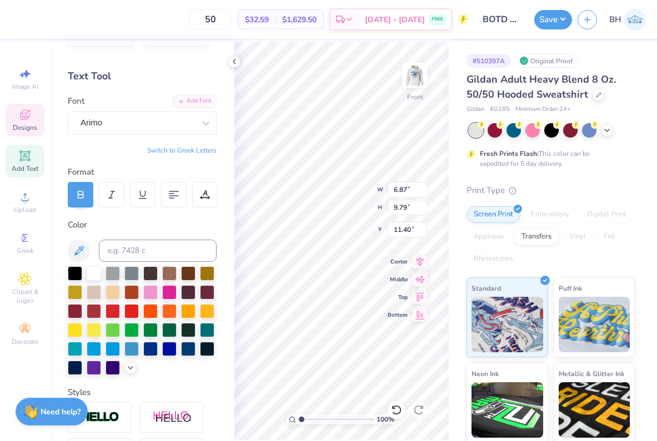
type input "11.40"
type input "2.10"
type input "9.83"
type input "11.38"
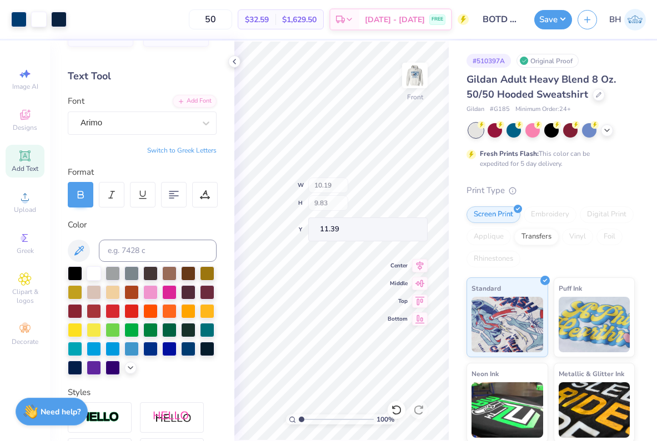
type input "11.39"
click at [234, 63] on icon at bounding box center [234, 61] width 9 height 9
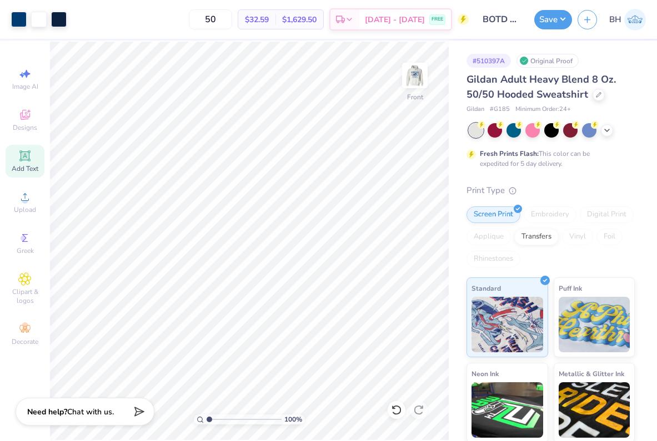
click at [509, 22] on input "BOTD Hoodie" at bounding box center [501, 19] width 54 height 22
click at [553, 19] on button "Save" at bounding box center [553, 17] width 38 height 19
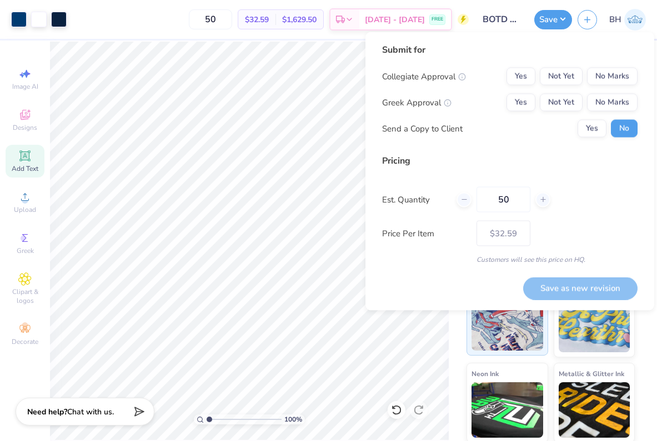
click at [476, 346] on img at bounding box center [507, 323] width 72 height 56
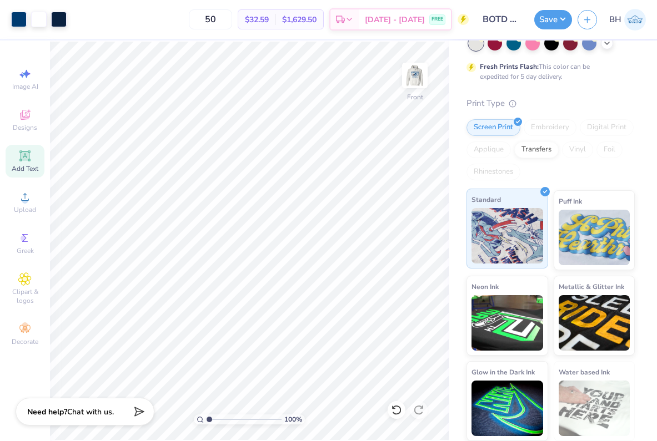
scroll to position [0, 0]
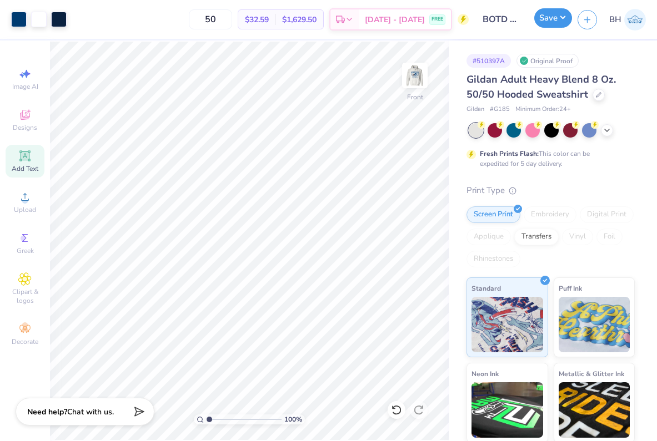
click at [559, 16] on button "Save" at bounding box center [553, 17] width 38 height 19
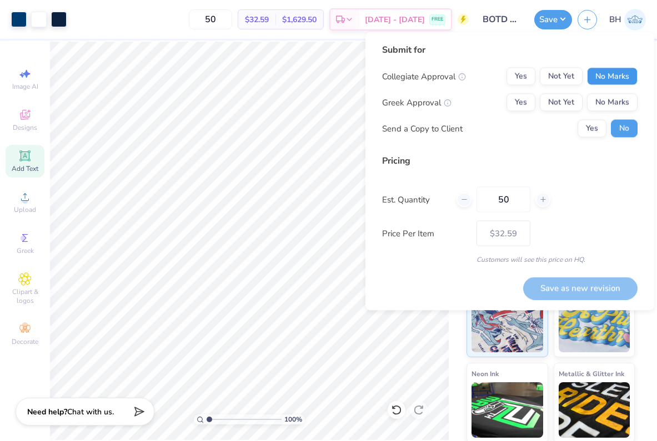
click at [612, 73] on button "No Marks" at bounding box center [612, 77] width 51 height 18
click at [607, 99] on button "No Marks" at bounding box center [612, 103] width 51 height 18
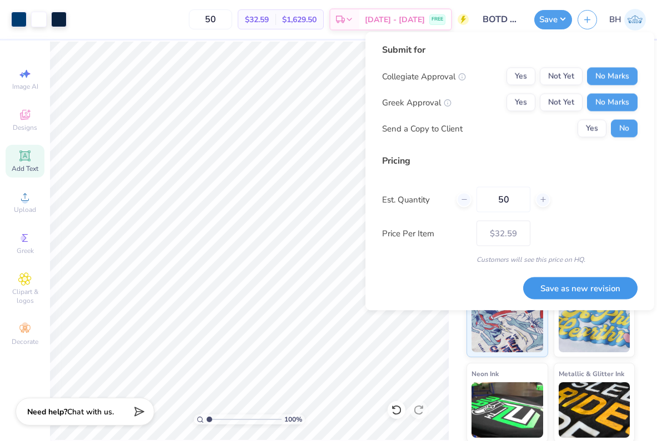
click at [566, 285] on button "Save as new revision" at bounding box center [580, 288] width 114 height 23
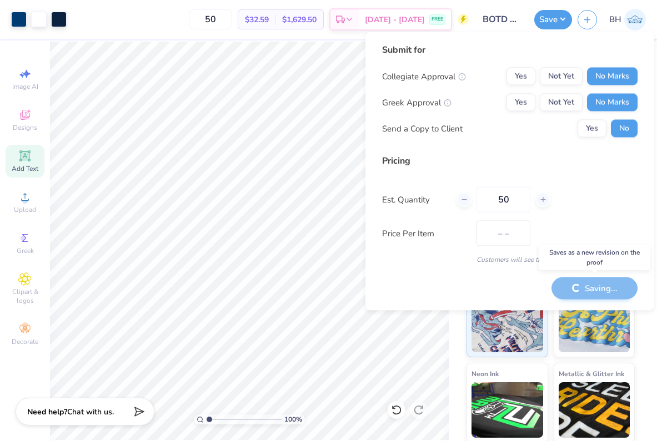
type input "$32.59"
